Goal: Task Accomplishment & Management: Use online tool/utility

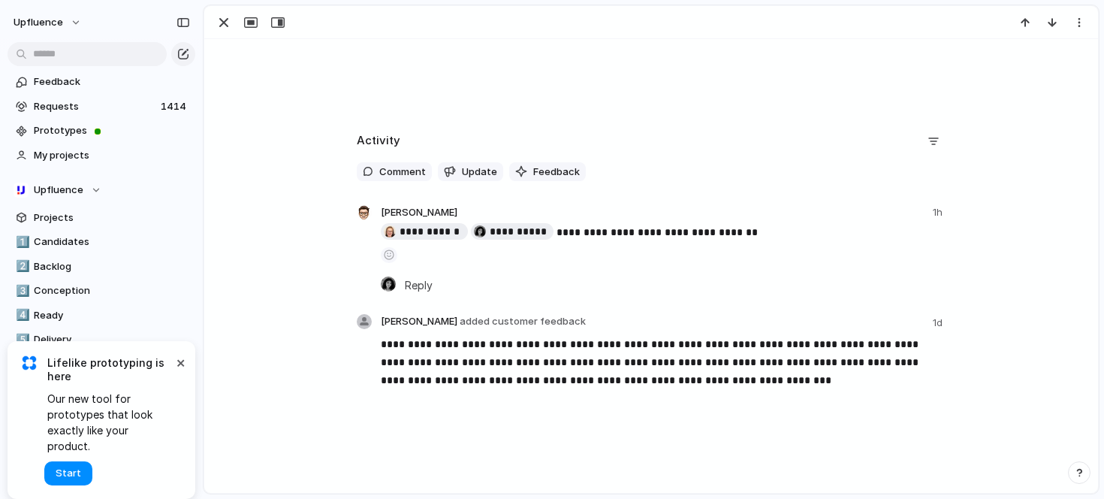
scroll to position [286, 0]
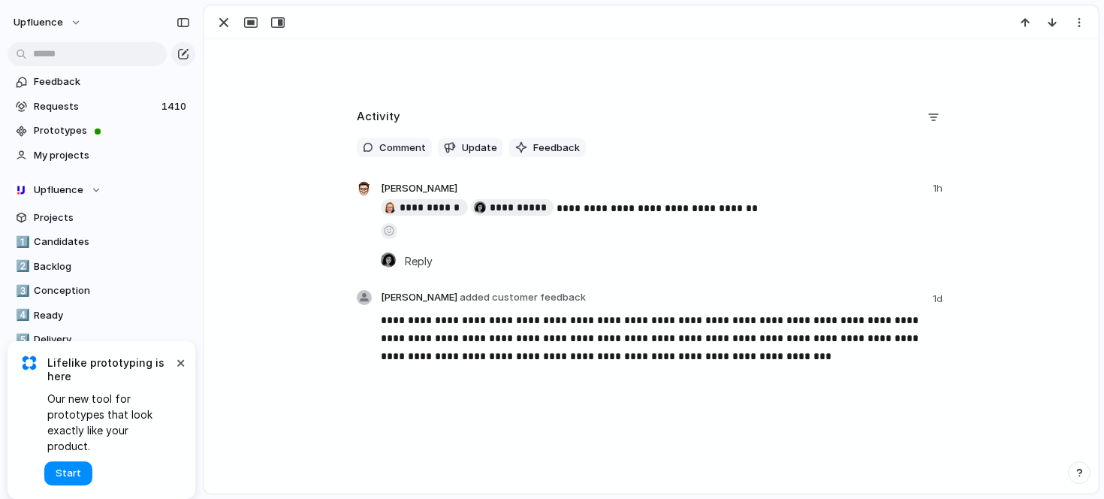
click at [395, 231] on button "button" at bounding box center [389, 231] width 17 height 16
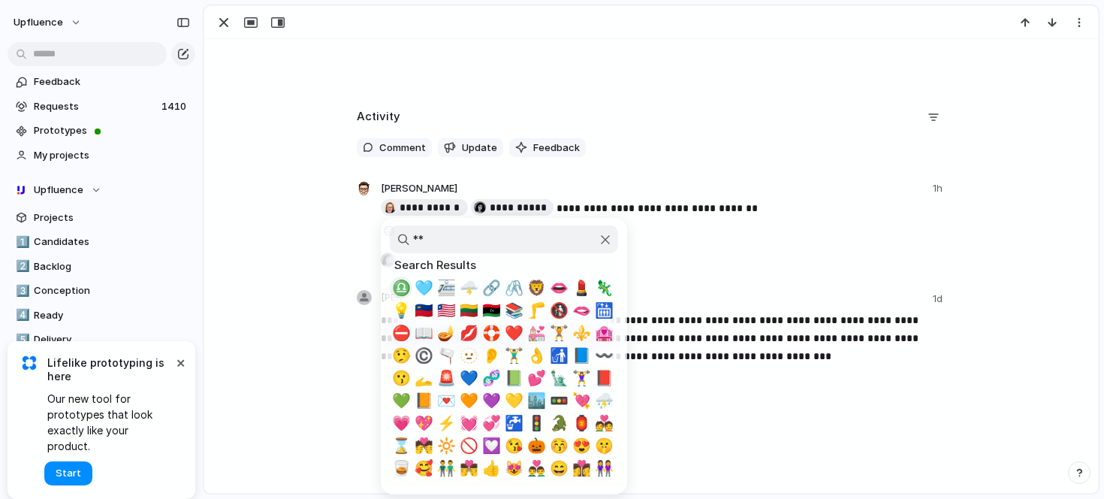
type input "*"
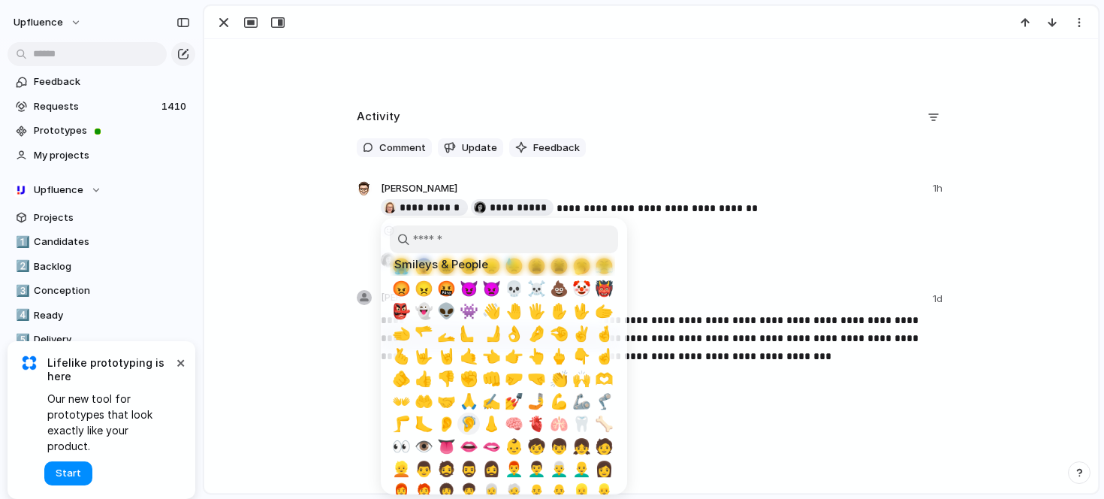
scroll to position [263, 0]
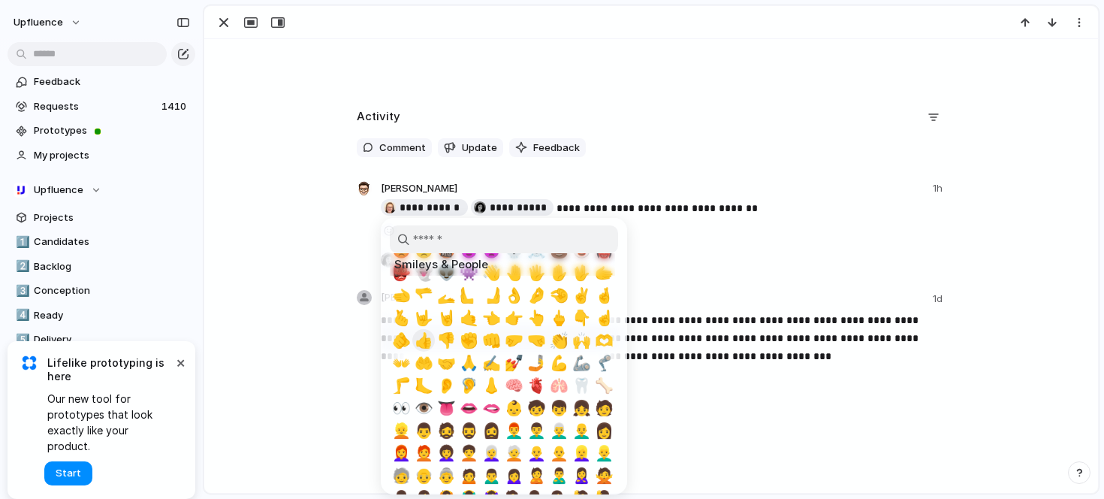
click at [427, 340] on span "👍" at bounding box center [424, 340] width 19 height 18
